Goal: Information Seeking & Learning: Compare options

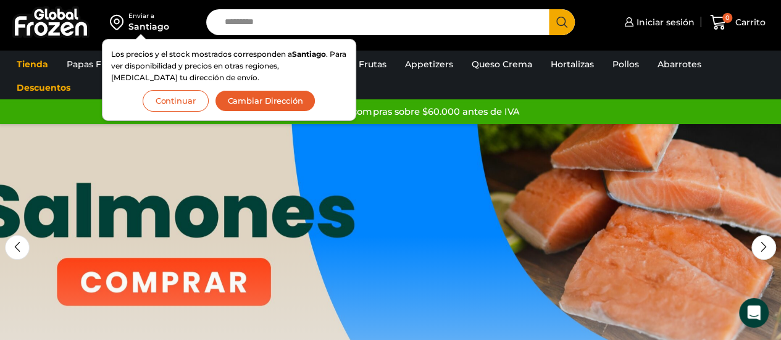
click at [193, 98] on button "Continuar" at bounding box center [176, 101] width 66 height 22
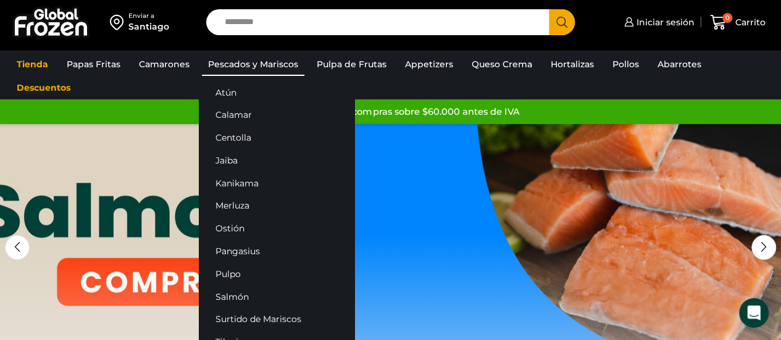
click at [243, 72] on link "Pescados y Mariscos" at bounding box center [253, 63] width 102 height 23
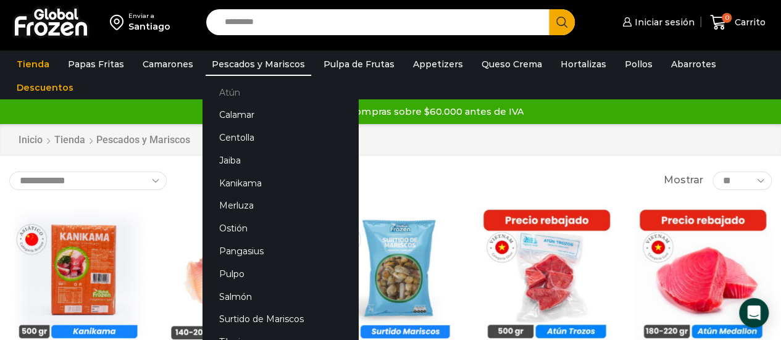
click at [230, 97] on link "Atún" at bounding box center [280, 92] width 156 height 23
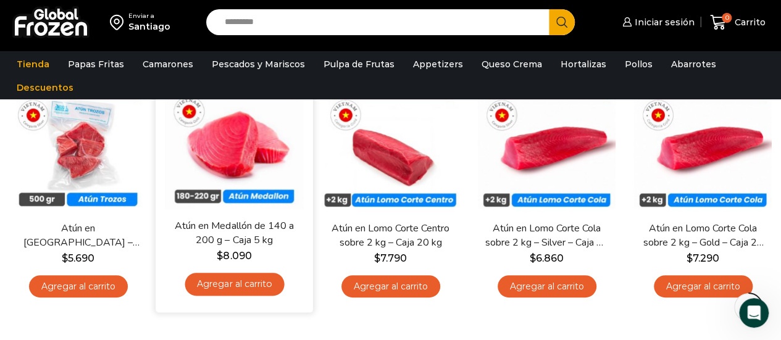
scroll to position [139, 0]
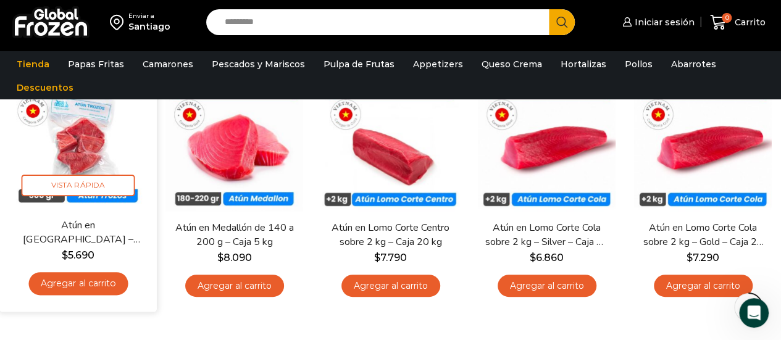
click at [82, 227] on link "Atún en [GEOGRAPHIC_DATA] – Caja 10 kg" at bounding box center [77, 232] width 125 height 29
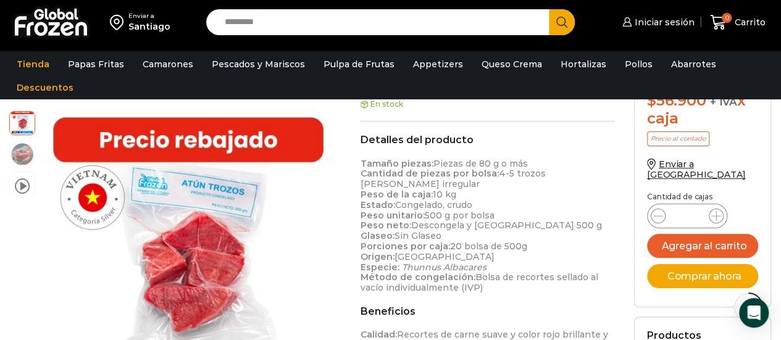
scroll to position [389, 0]
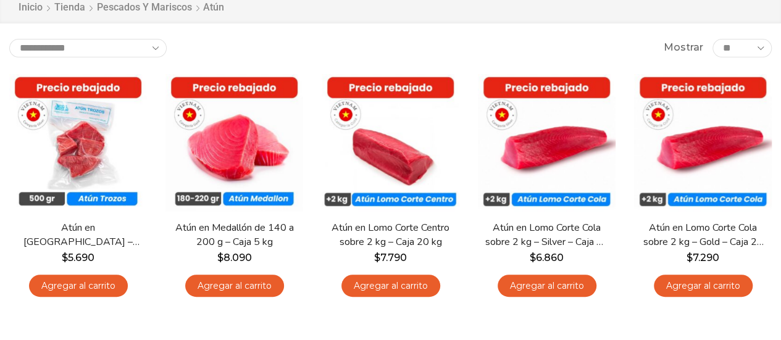
scroll to position [139, 0]
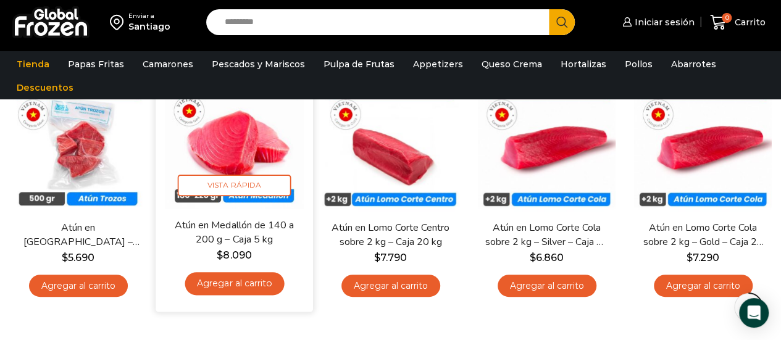
click at [245, 170] on img at bounding box center [234, 139] width 139 height 139
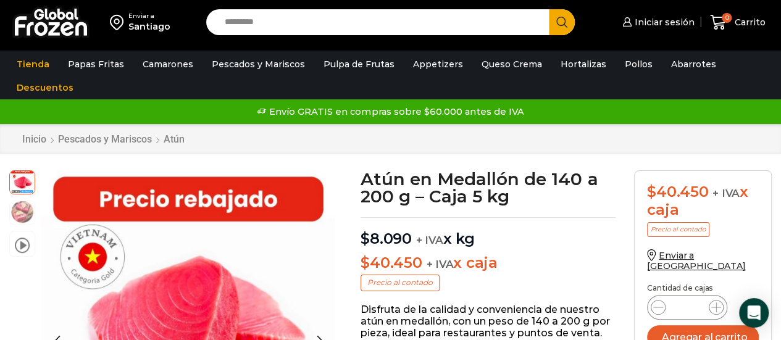
click at [28, 210] on img at bounding box center [22, 211] width 25 height 25
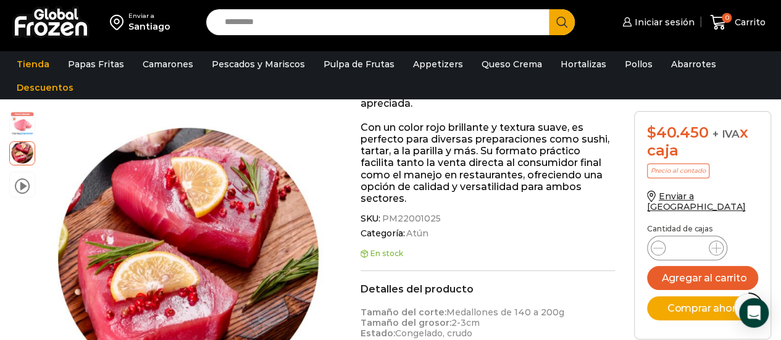
scroll to position [355, 0]
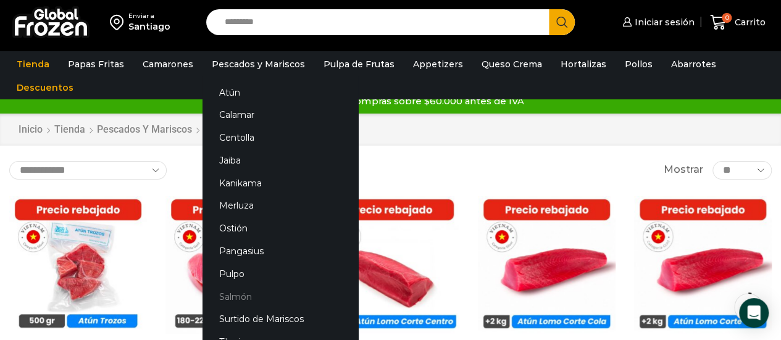
scroll to position [17, 0]
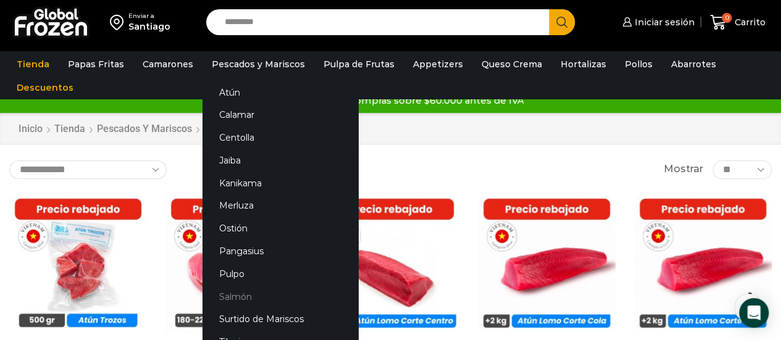
click at [238, 297] on link "Salmón" at bounding box center [280, 296] width 156 height 23
